Goal: Navigation & Orientation: Find specific page/section

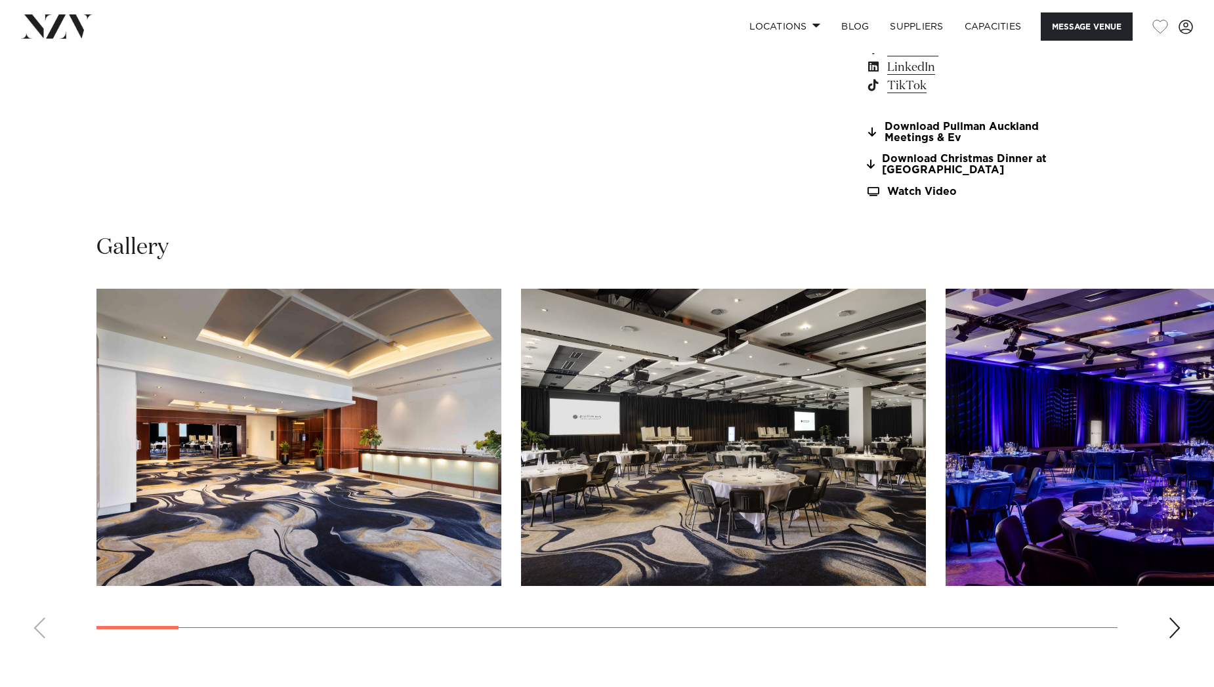
scroll to position [1231, 0]
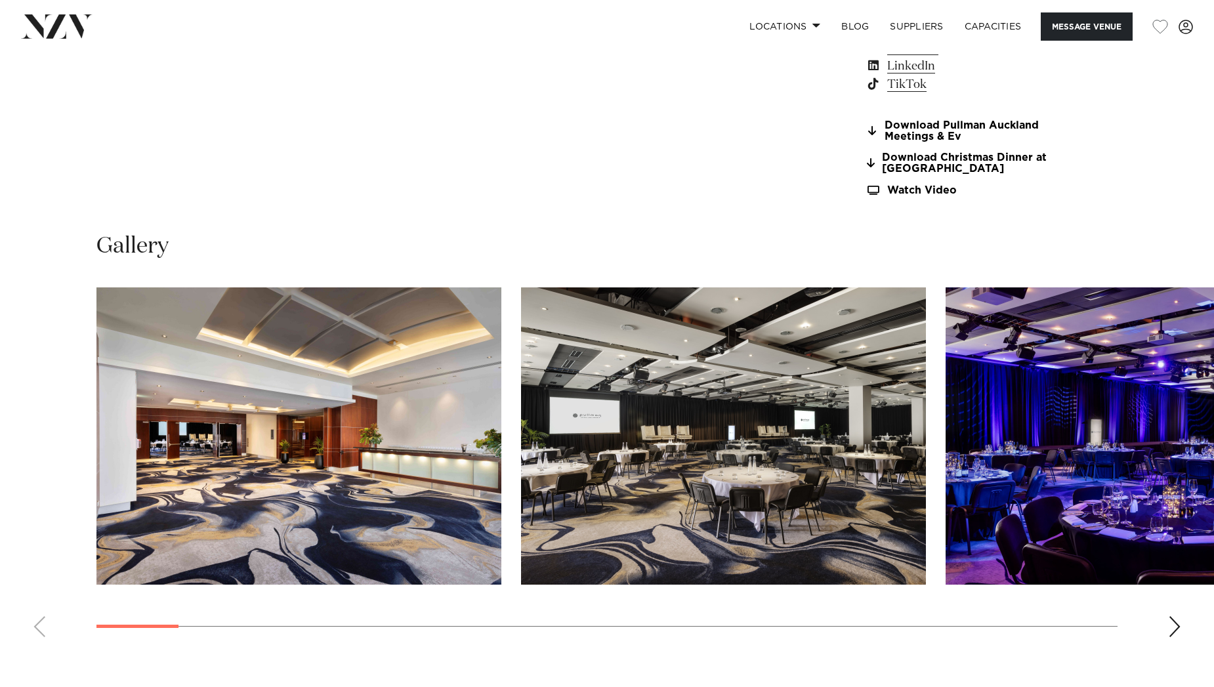
click at [757, 420] on img "2 / 30" at bounding box center [723, 435] width 405 height 297
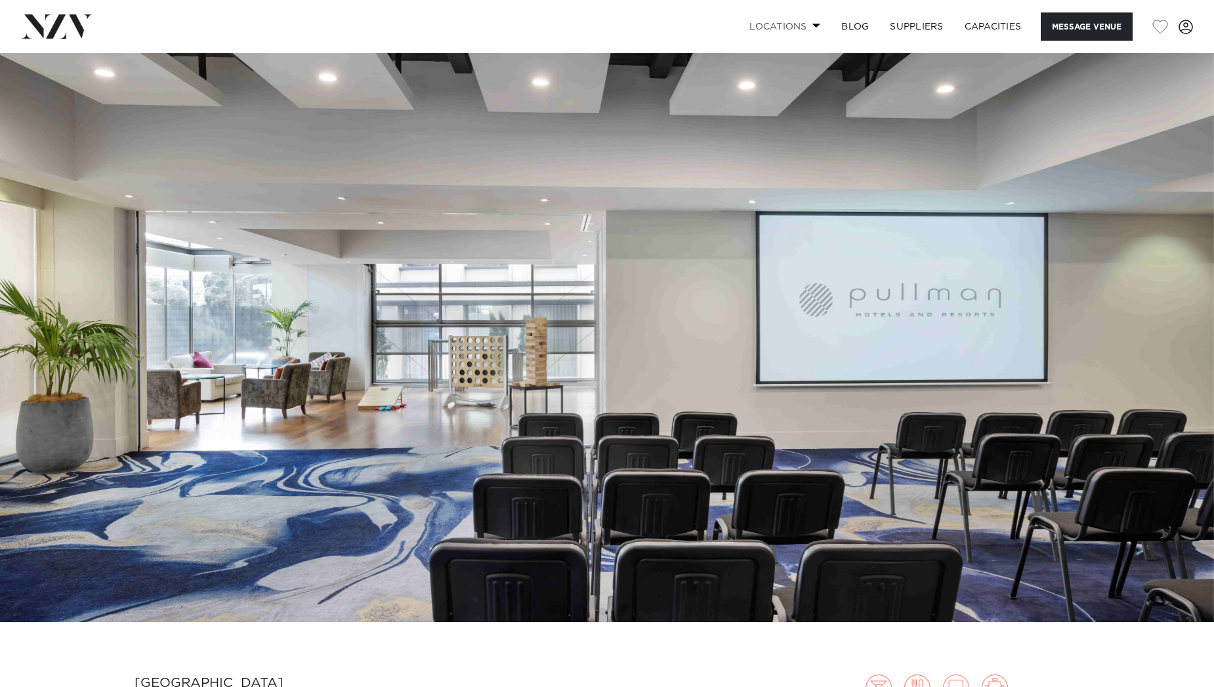
click at [784, 27] on link "Locations" at bounding box center [785, 26] width 92 height 28
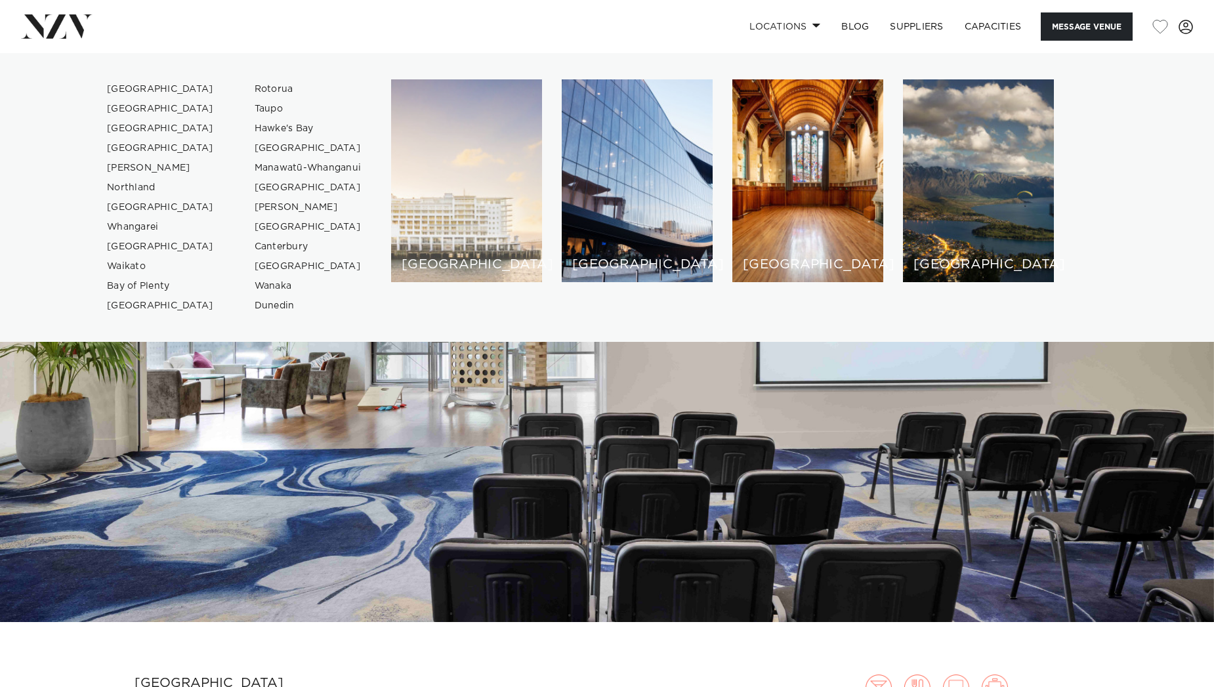
click at [448, 182] on div "[GEOGRAPHIC_DATA]" at bounding box center [466, 180] width 151 height 203
